Goal: Task Accomplishment & Management: Complete application form

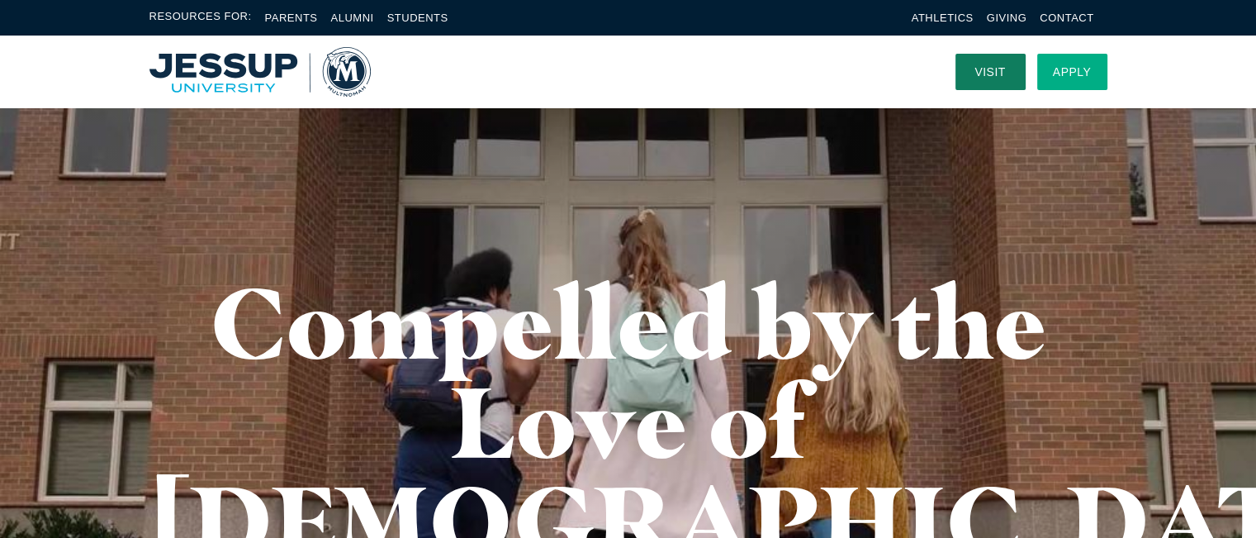
click at [1070, 62] on link "Apply" at bounding box center [1072, 72] width 70 height 36
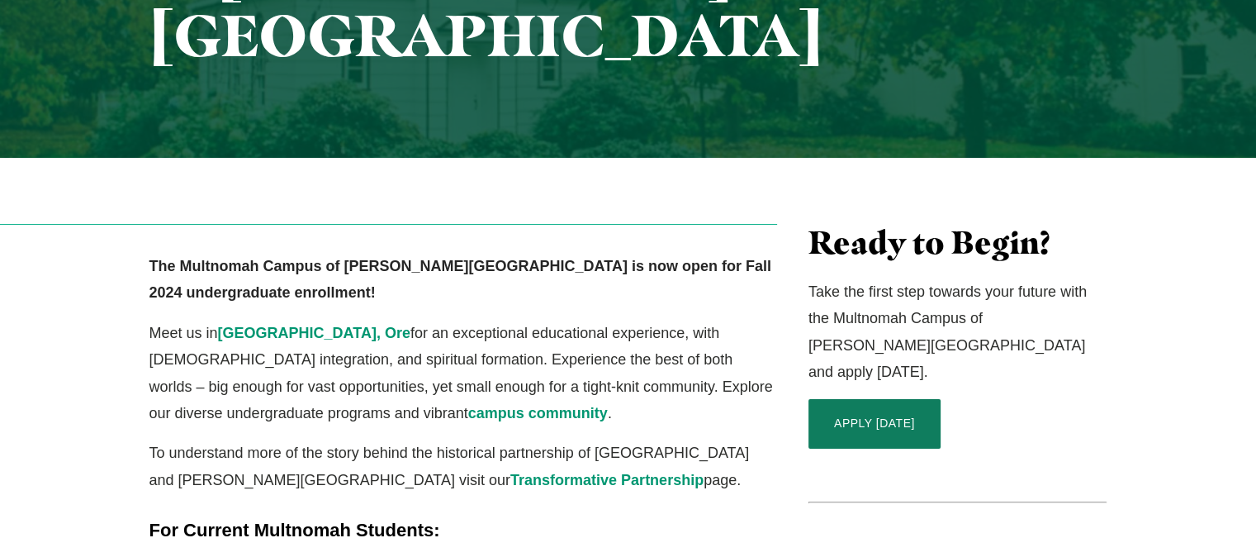
scroll to position [330, 0]
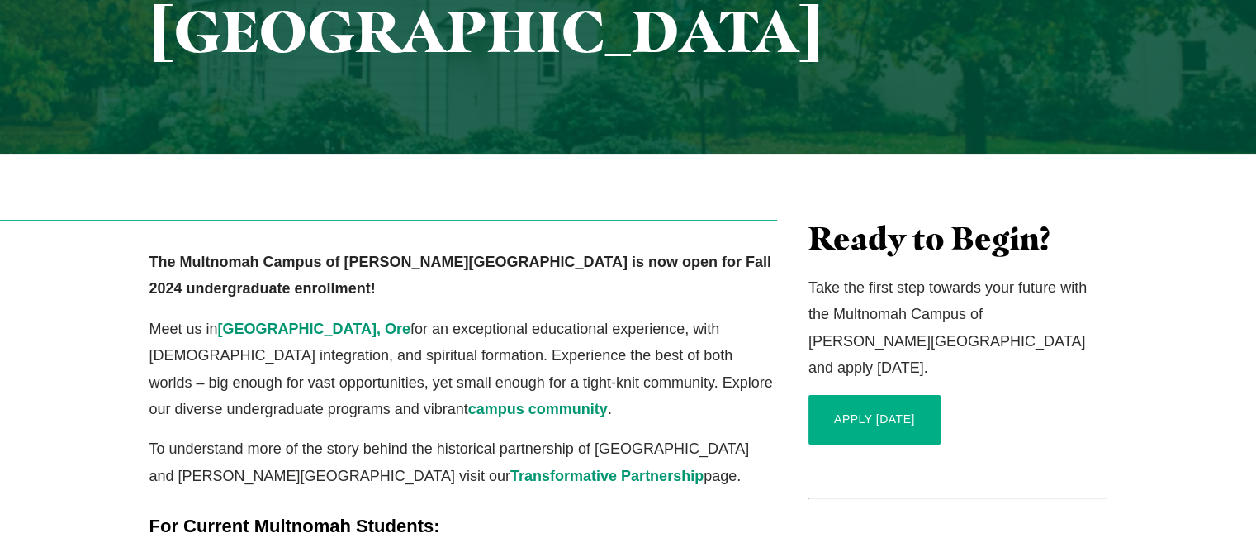
click at [845, 395] on link "APPLY [DATE]" at bounding box center [874, 420] width 132 height 50
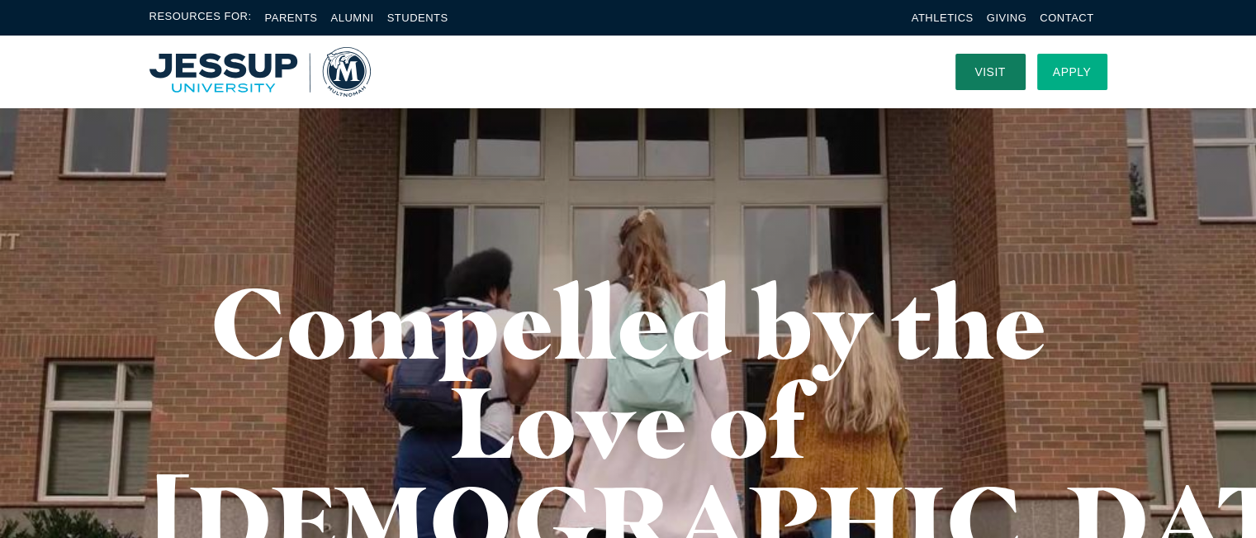
click at [1064, 64] on link "Apply" at bounding box center [1072, 72] width 70 height 36
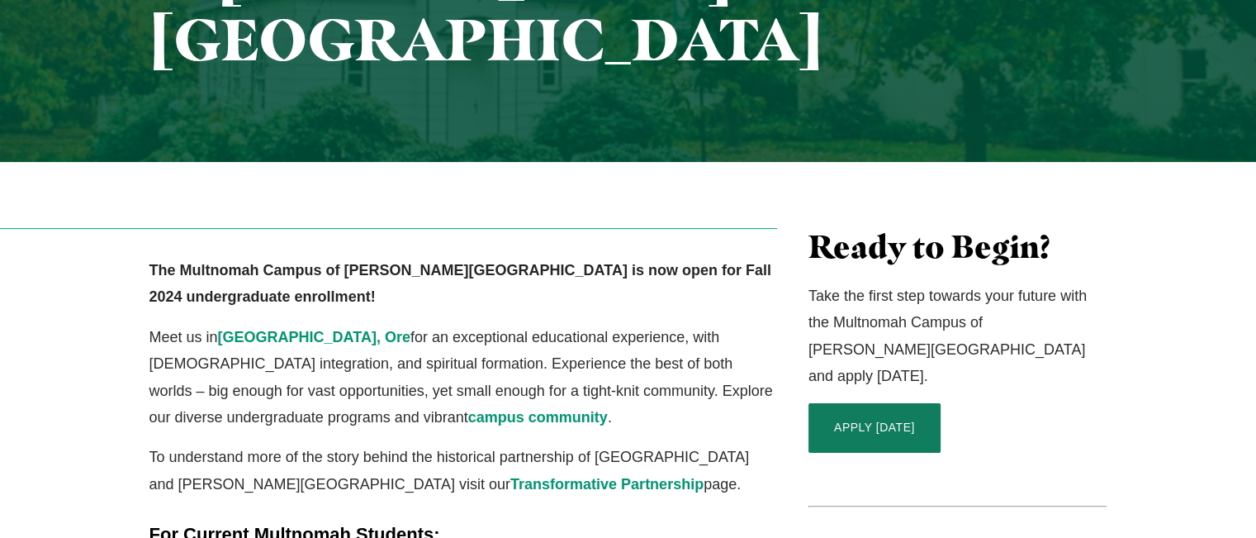
scroll to position [413, 0]
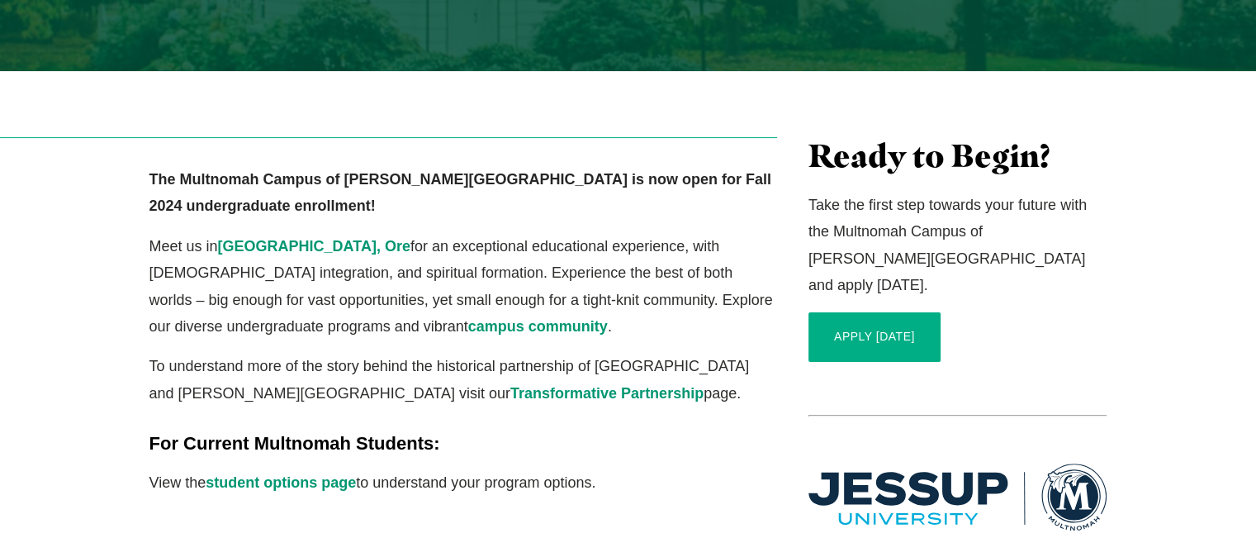
click at [905, 312] on link "APPLY TODAY" at bounding box center [874, 337] width 132 height 50
